Goal: Task Accomplishment & Management: Complete application form

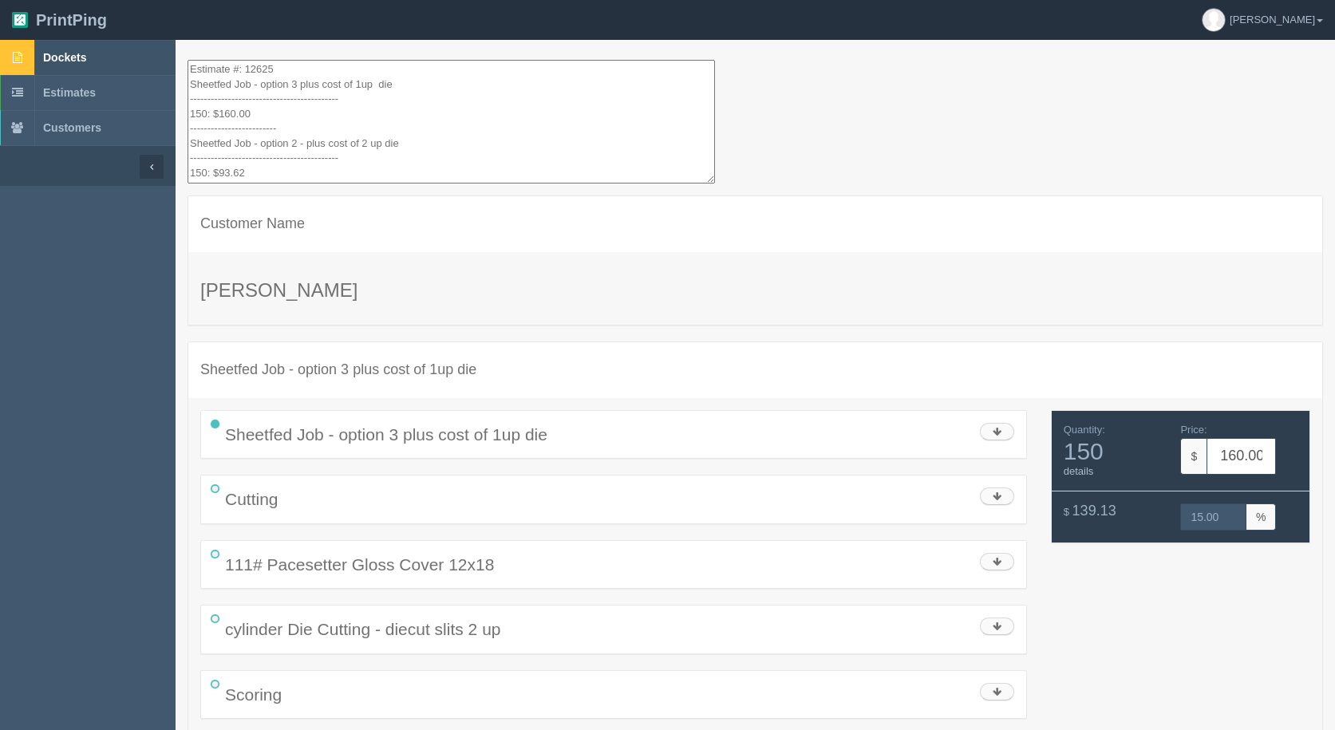
scroll to position [89, 0]
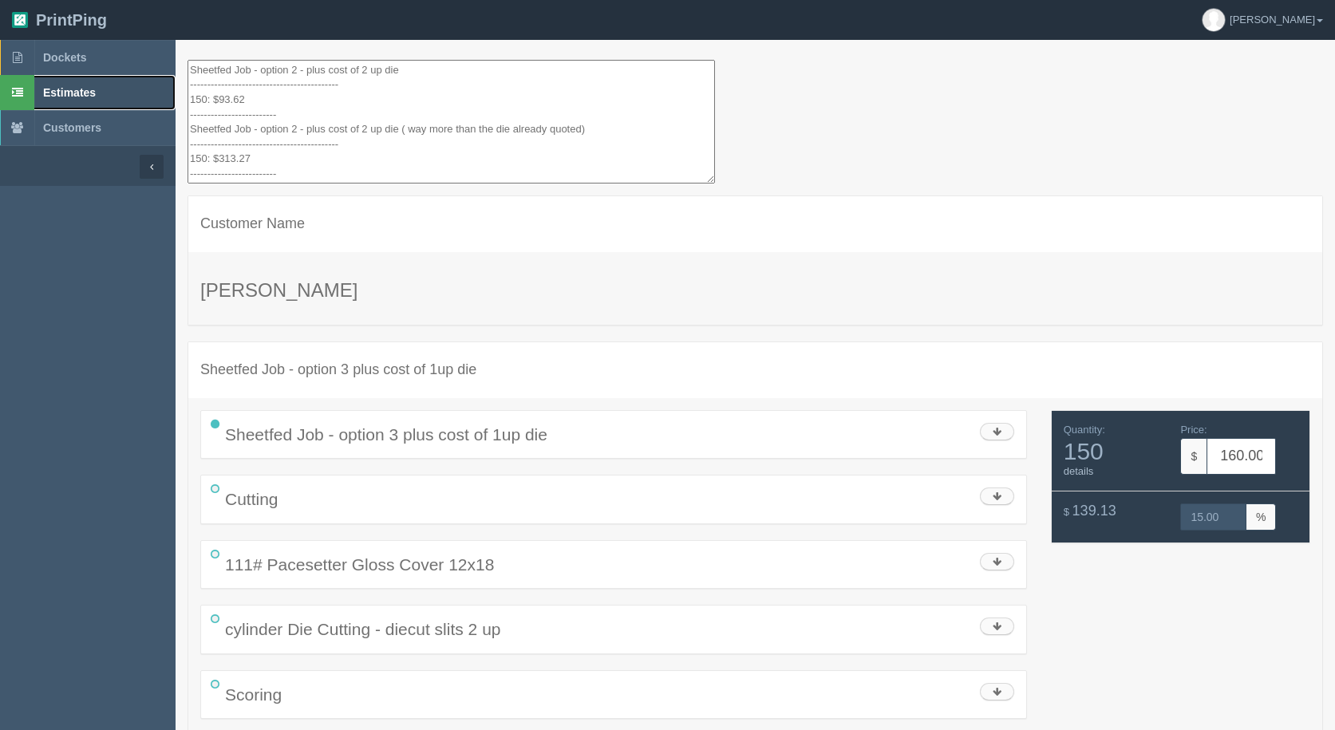
click at [53, 93] on span "Estimates" at bounding box center [69, 92] width 53 height 13
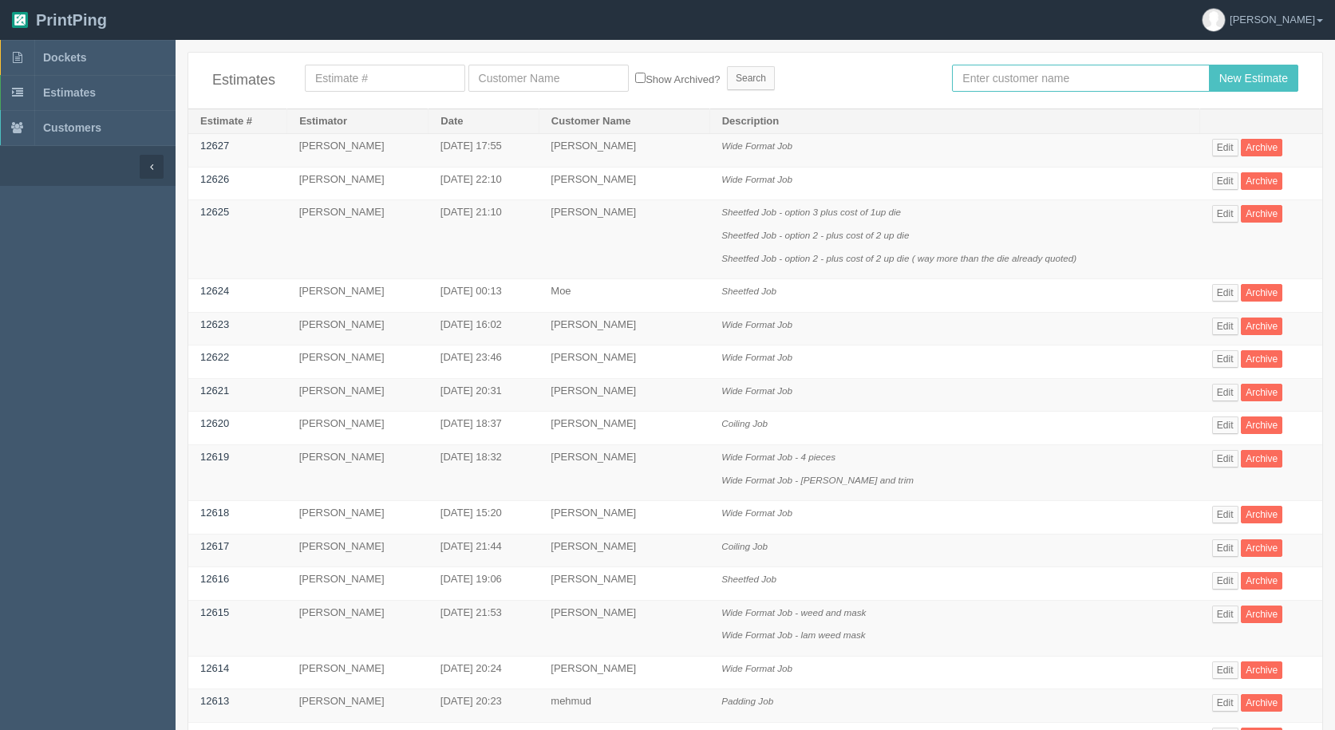
click at [1049, 74] on input "text" at bounding box center [1080, 78] width 257 height 27
type input "[PERSON_NAME]"
click at [1209, 65] on input "New Estimate" at bounding box center [1253, 78] width 89 height 27
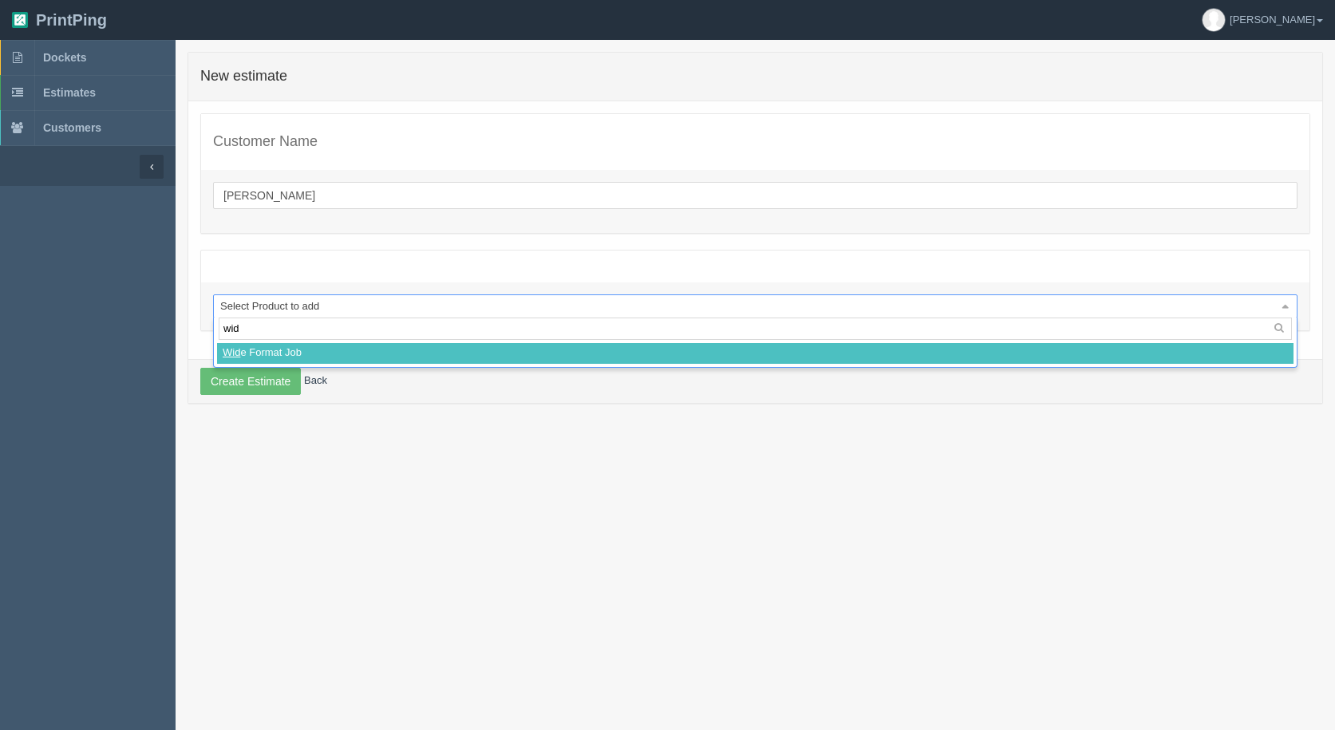
type input "wide"
select select
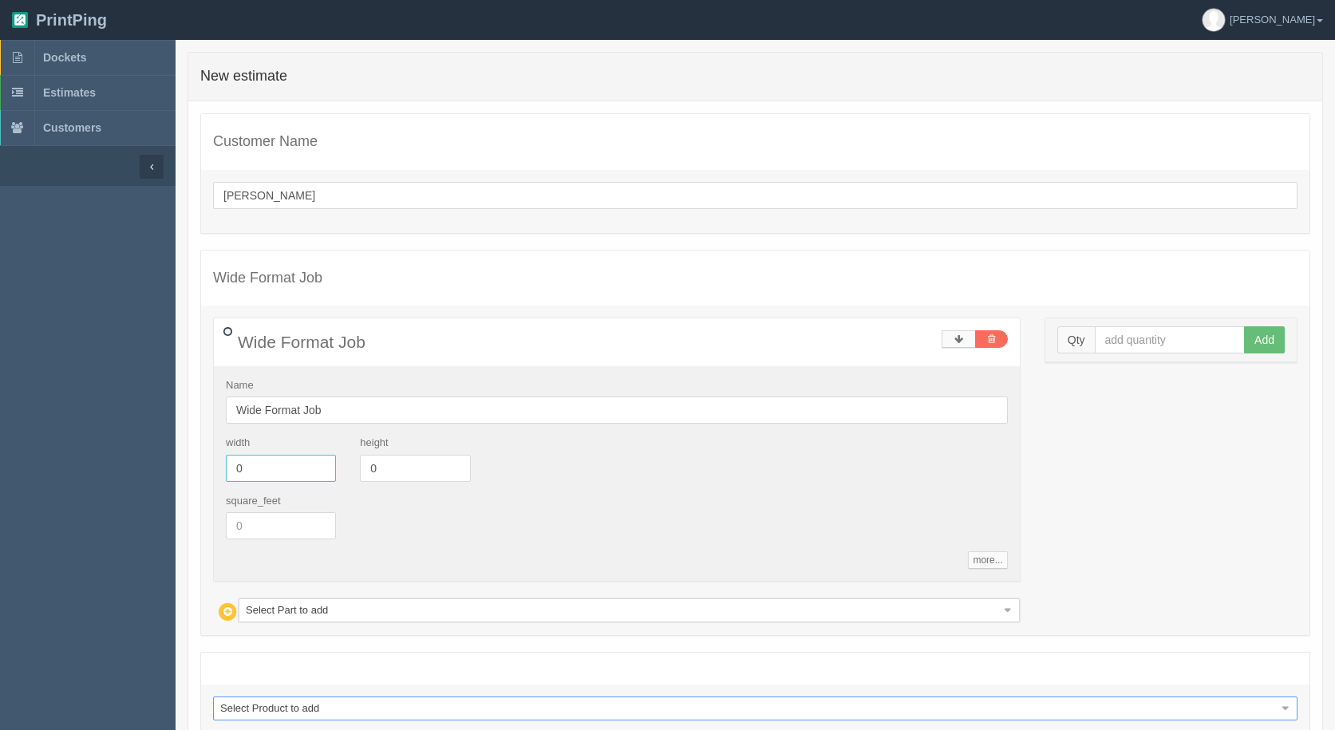
drag, startPoint x: 249, startPoint y: 468, endPoint x: 11, endPoint y: 409, distance: 245.0
click at [34, 424] on section "Dockets Estimates Customers" at bounding box center [667, 437] width 1335 height 794
type input "36"
type input "82"
drag, startPoint x: 1130, startPoint y: 347, endPoint x: 1002, endPoint y: 316, distance: 131.4
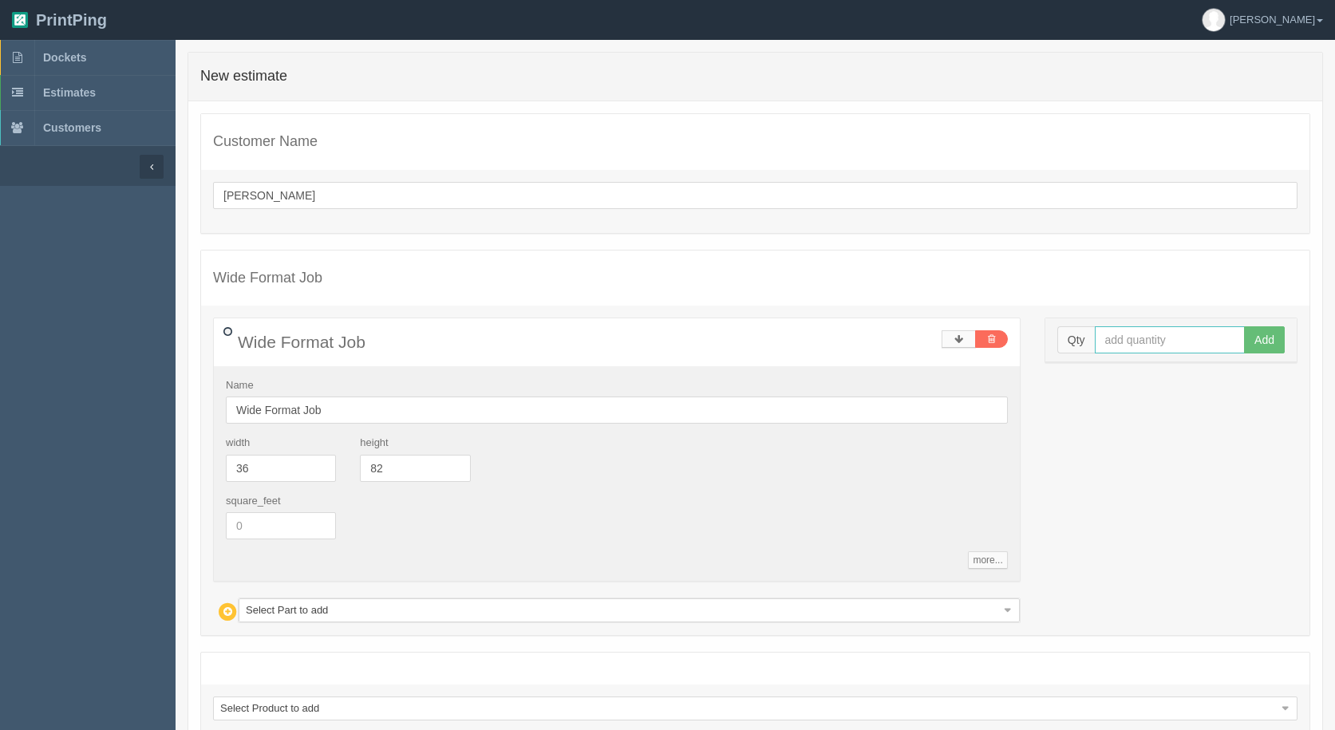
click at [1115, 344] on input "text" at bounding box center [1170, 339] width 151 height 27
type input "1"
click at [1244, 326] on button "Add" at bounding box center [1264, 339] width 41 height 27
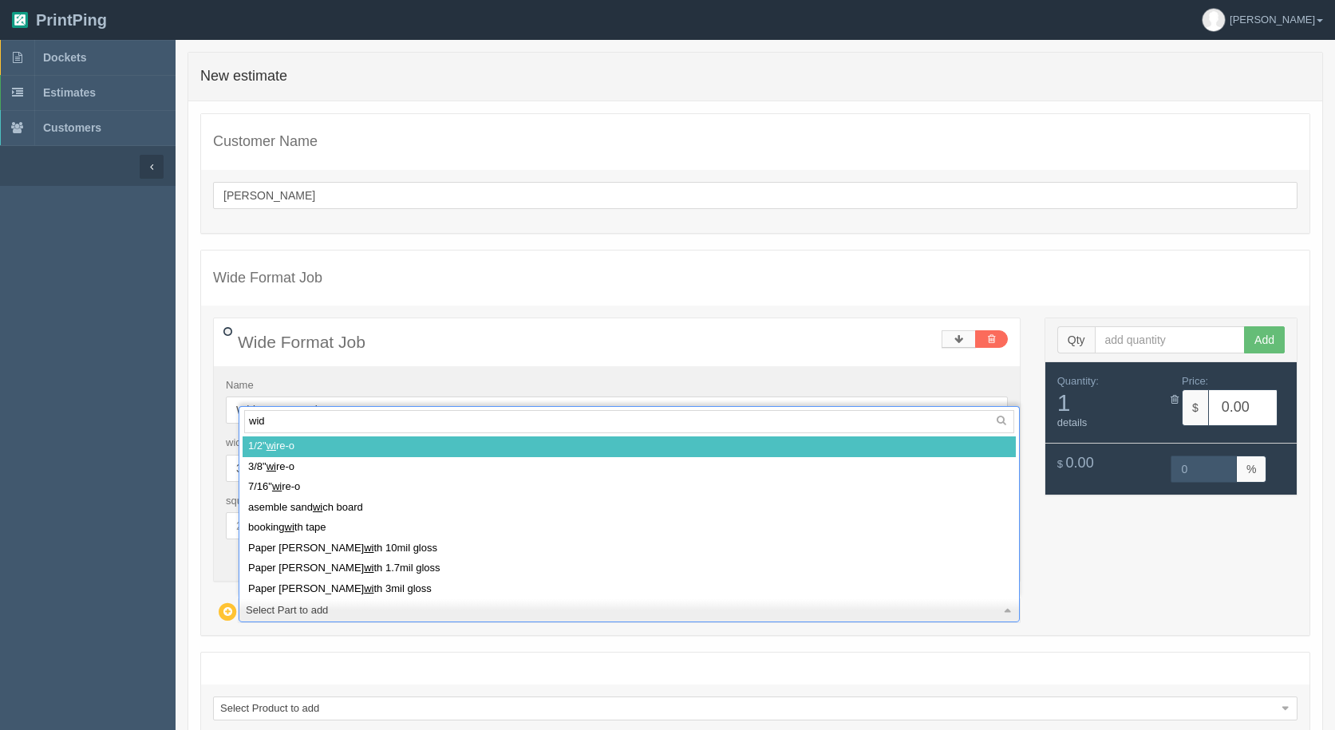
type input "wide"
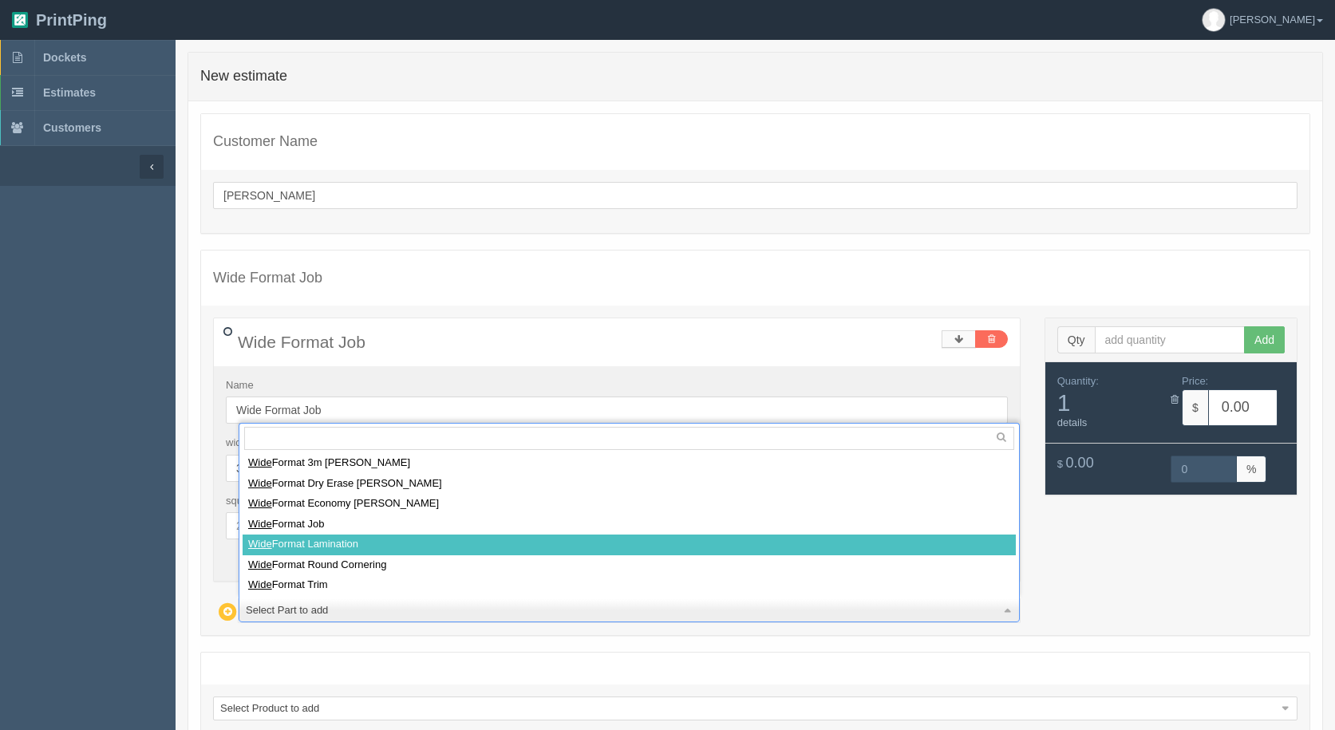
select select
type input "42.86"
type input "15.00"
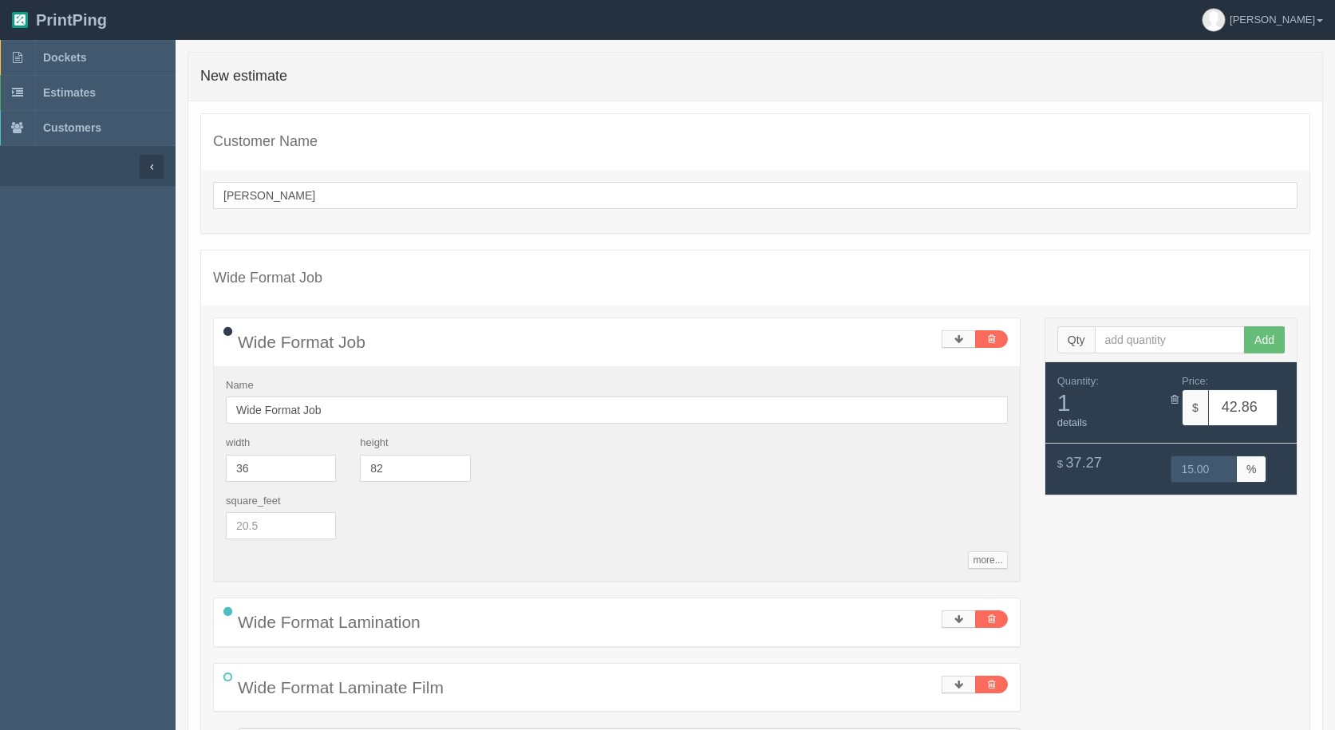
click at [959, 673] on div "Wide Format Laminate Film" at bounding box center [617, 687] width 806 height 47
click at [957, 677] on link at bounding box center [959, 685] width 34 height 18
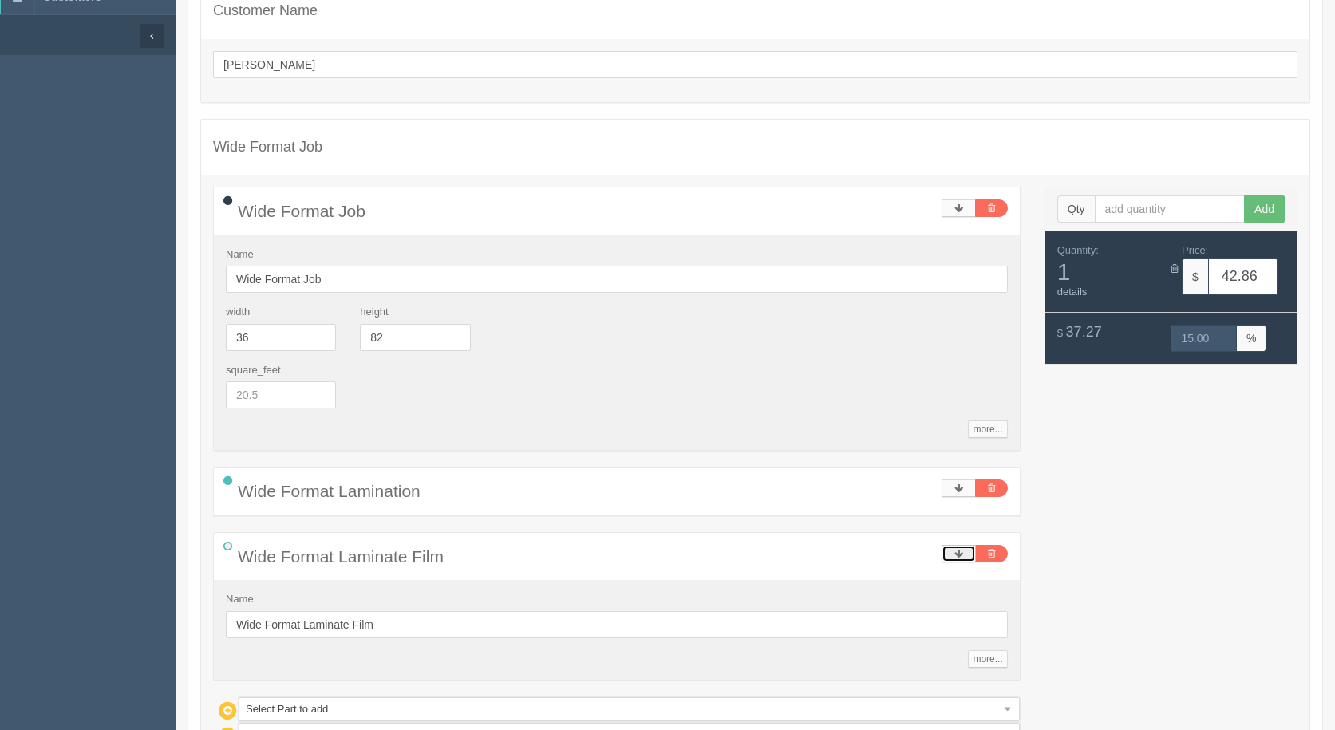
scroll to position [359, 0]
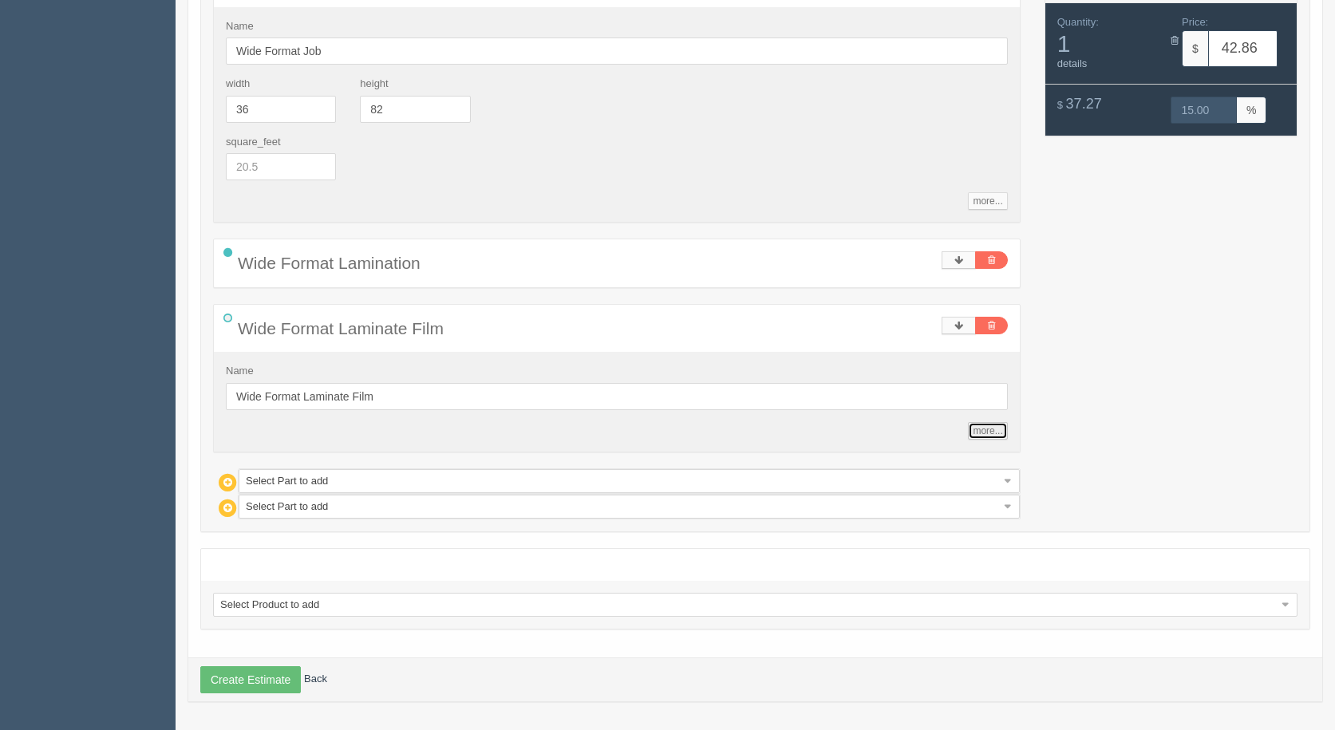
click at [989, 423] on link "more..." at bounding box center [987, 431] width 39 height 18
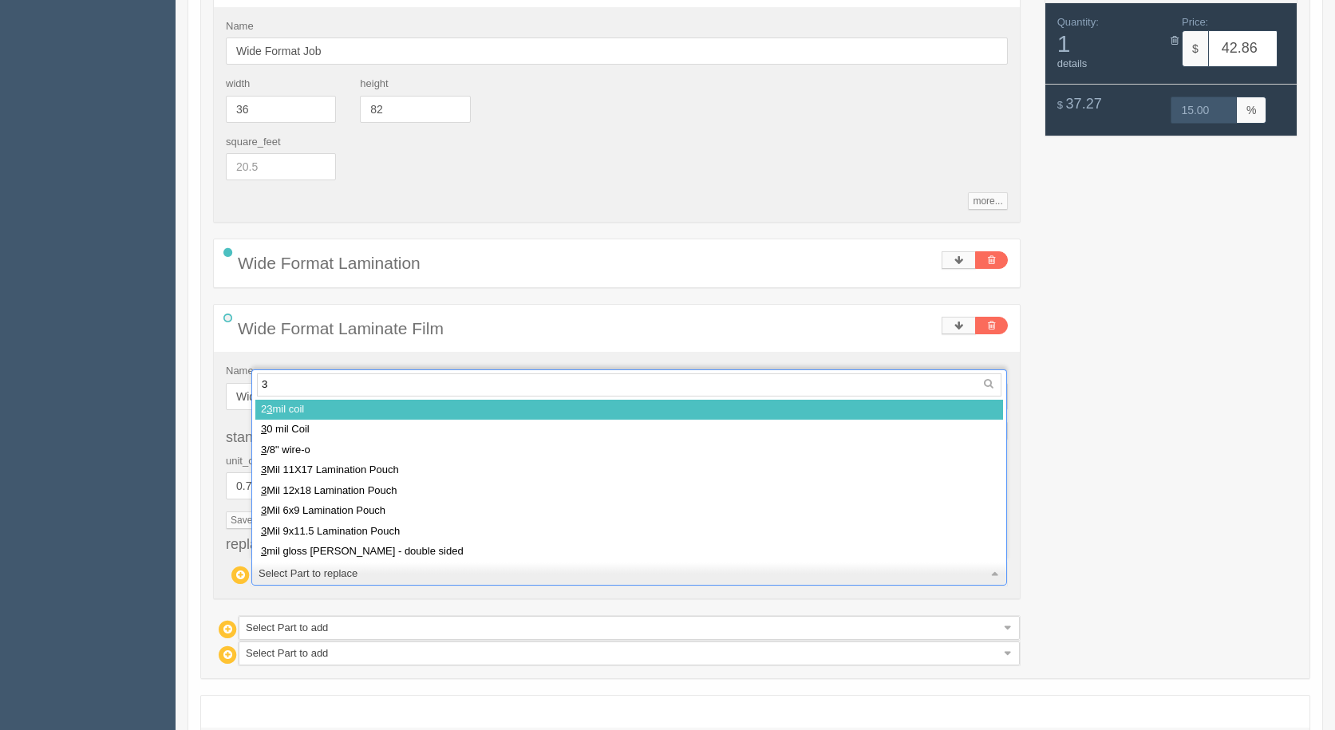
type input "3m"
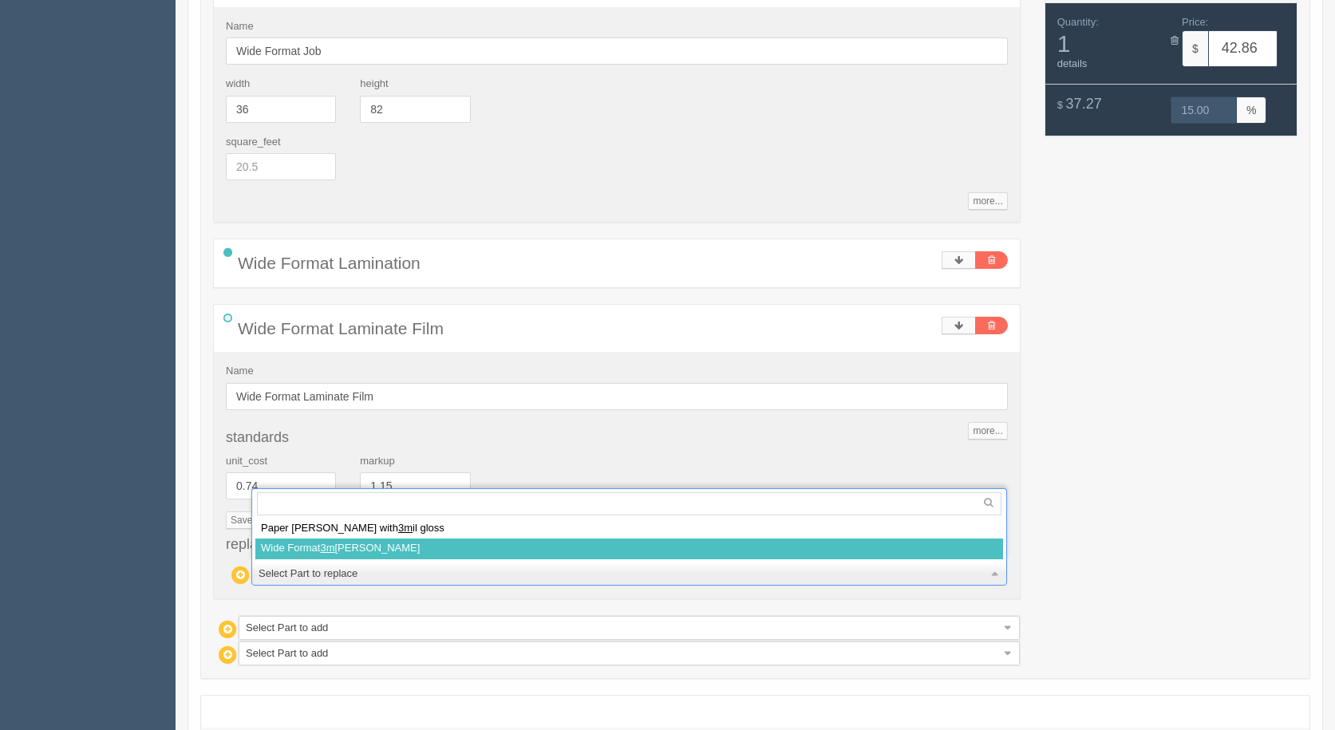
select select
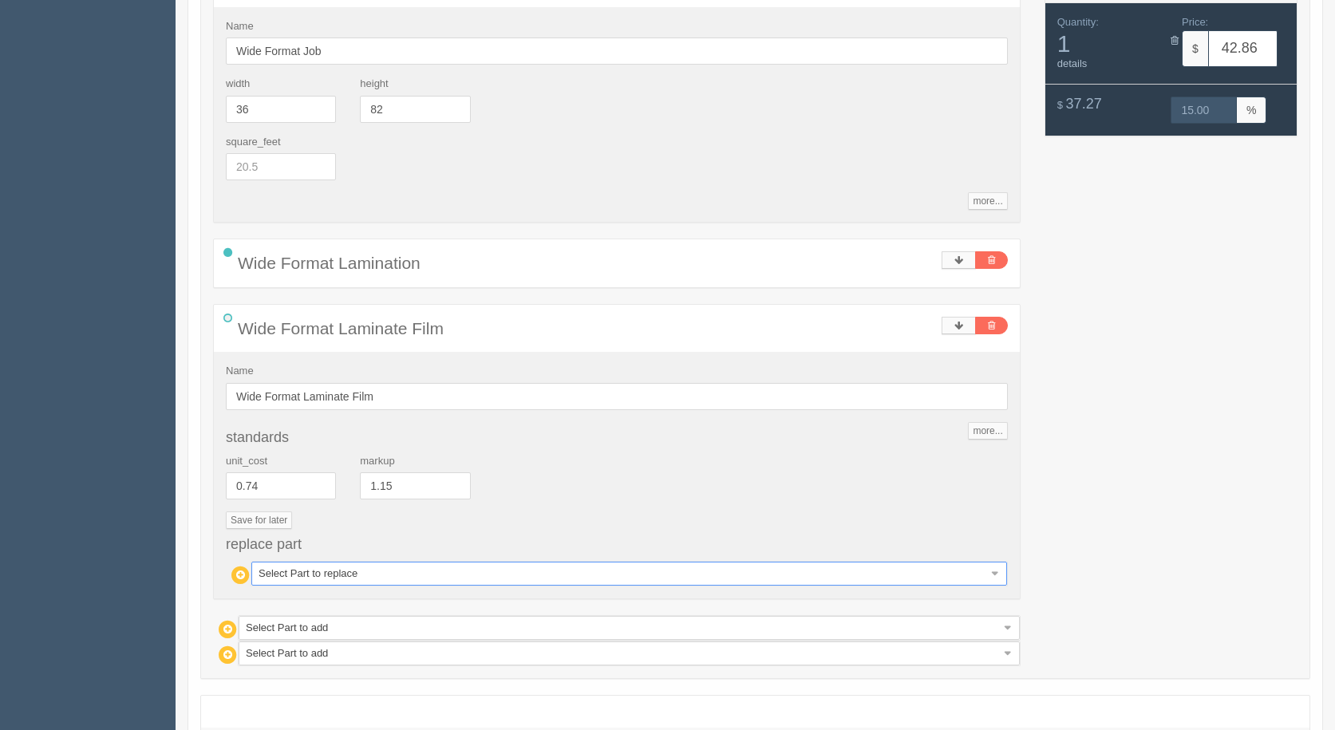
type input "52.29"
type input "15.00"
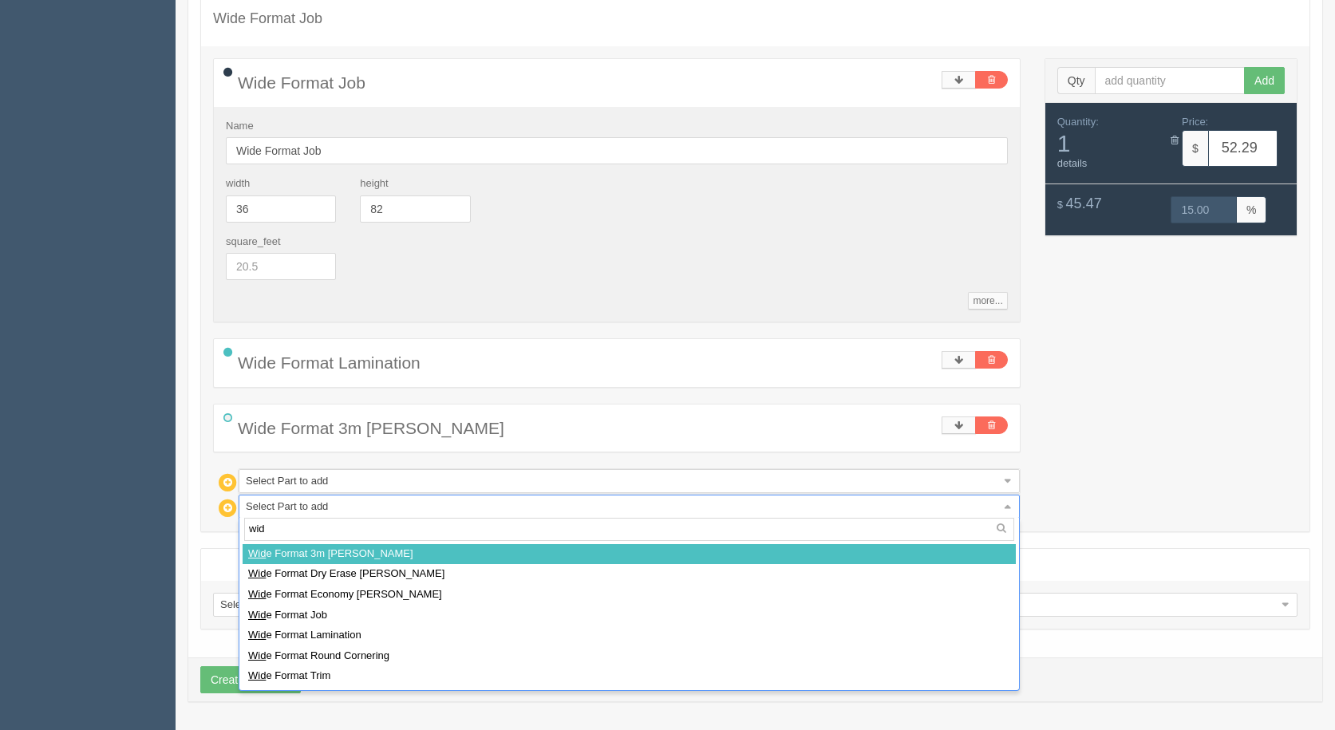
type input "wide"
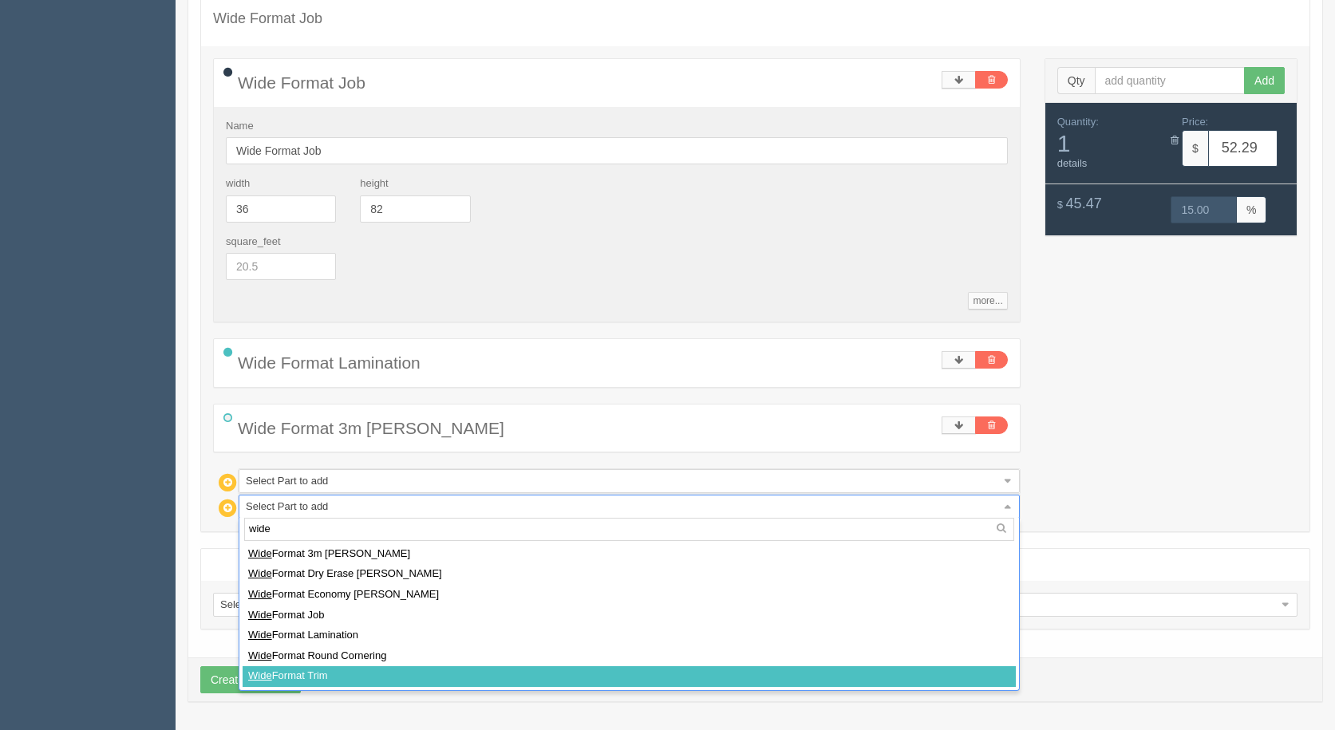
select select
type input "62.51"
type input "15.01"
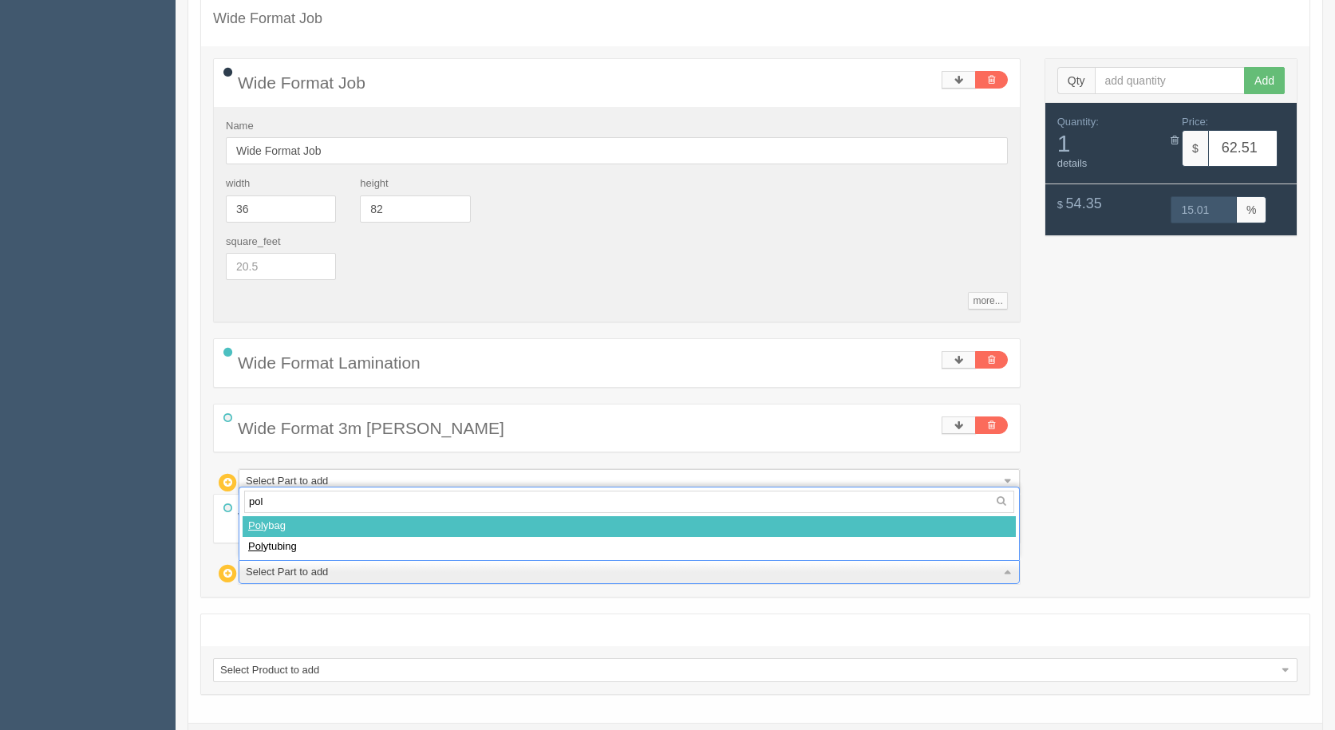
type input "poly"
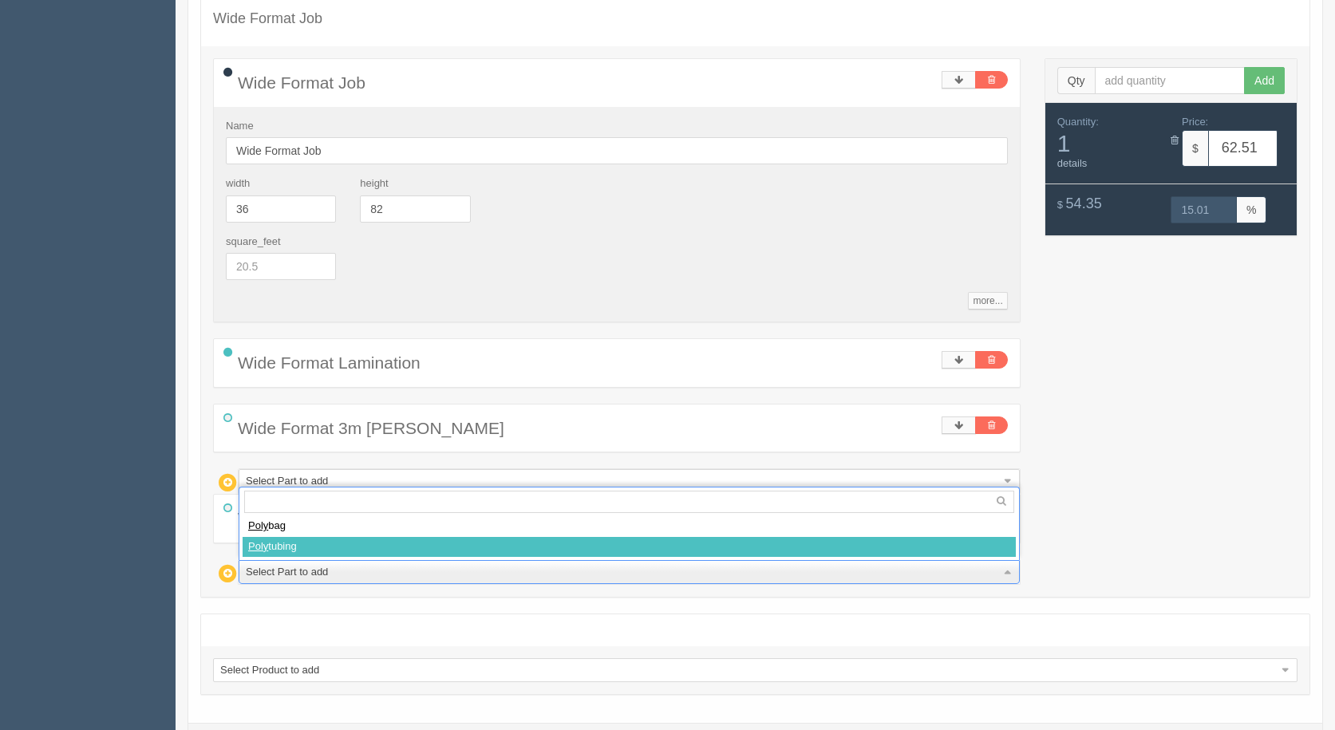
select select
type input "64.04"
type input "15.01"
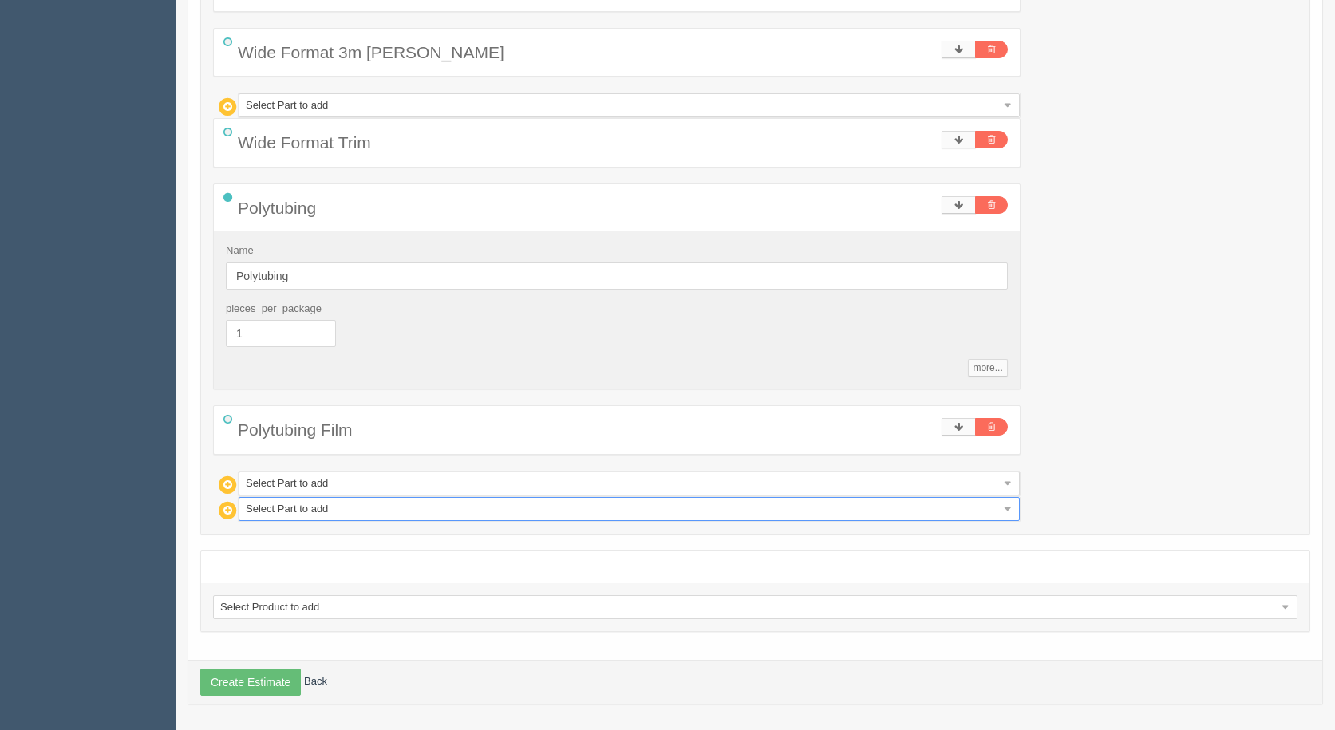
scroll to position [638, 0]
click at [238, 672] on button "Create Estimate" at bounding box center [250, 679] width 101 height 27
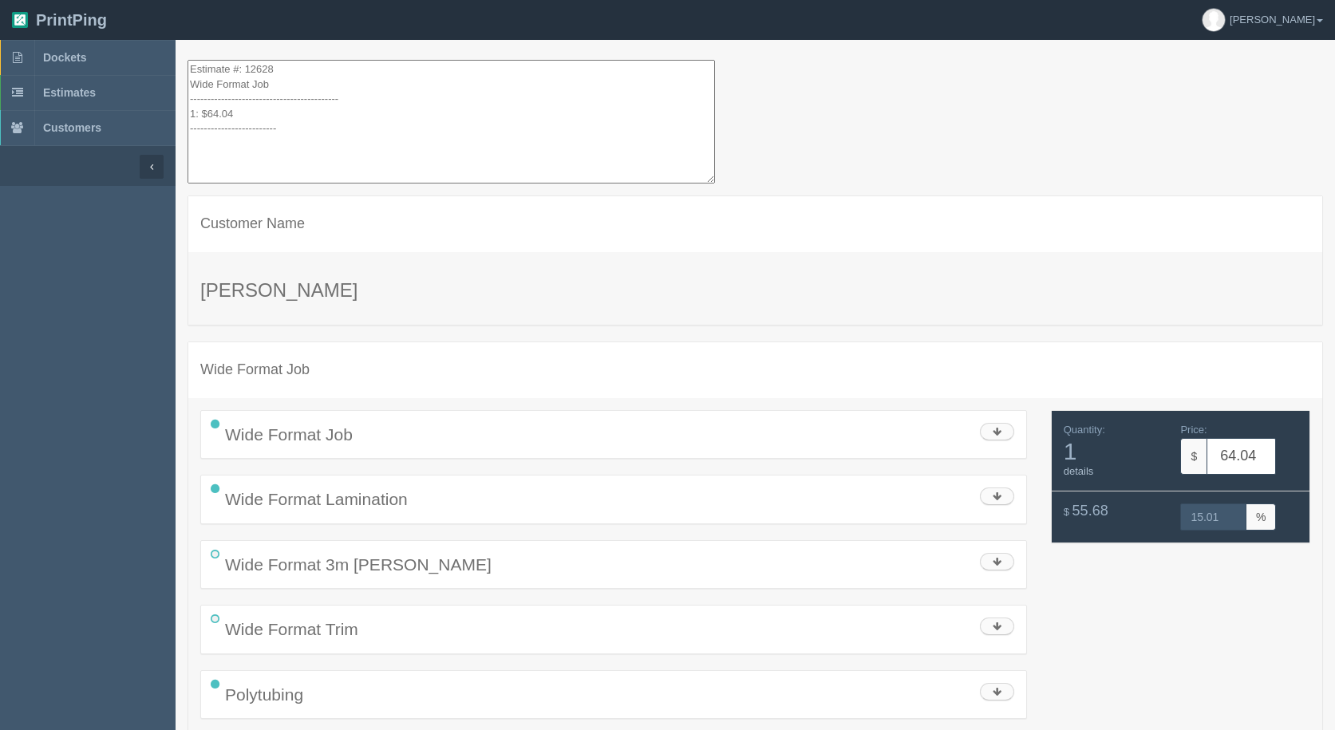
drag, startPoint x: 303, startPoint y: 140, endPoint x: 4, endPoint y: -69, distance: 365.0
click at [4, 0] on html "PrintPing [PERSON_NAME] Administration Edit account ( [EMAIL_ADDRESS][DOMAIN_NA…" at bounding box center [667, 427] width 1335 height 855
